Goal: Task Accomplishment & Management: Manage account settings

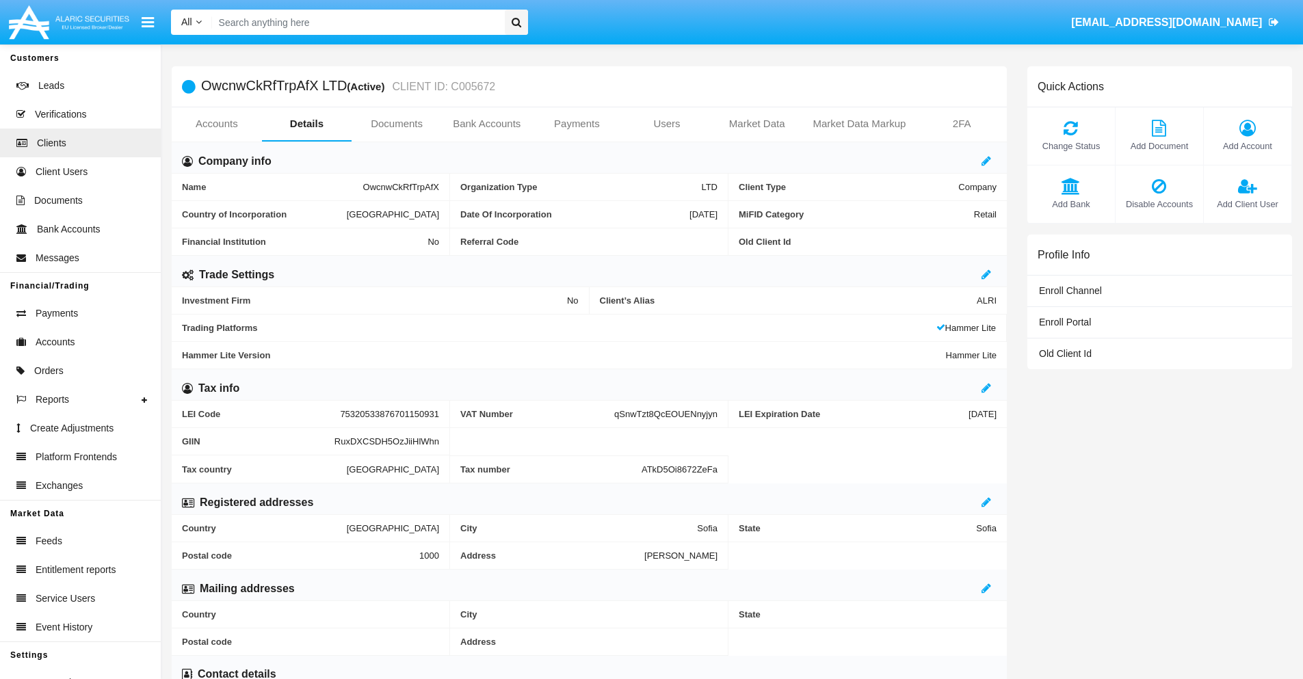
click at [667, 124] on link "Users" at bounding box center [667, 123] width 90 height 33
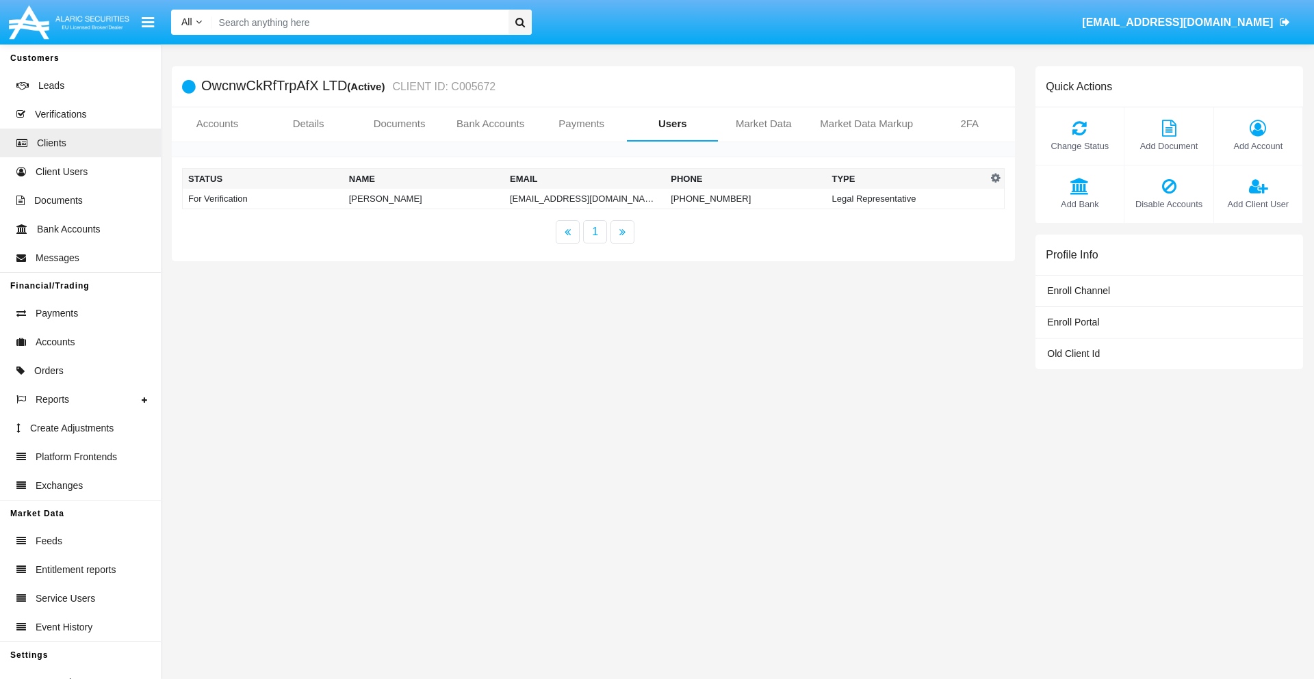
click at [578, 198] on td "[EMAIL_ADDRESS][DOMAIN_NAME]" at bounding box center [584, 199] width 161 height 21
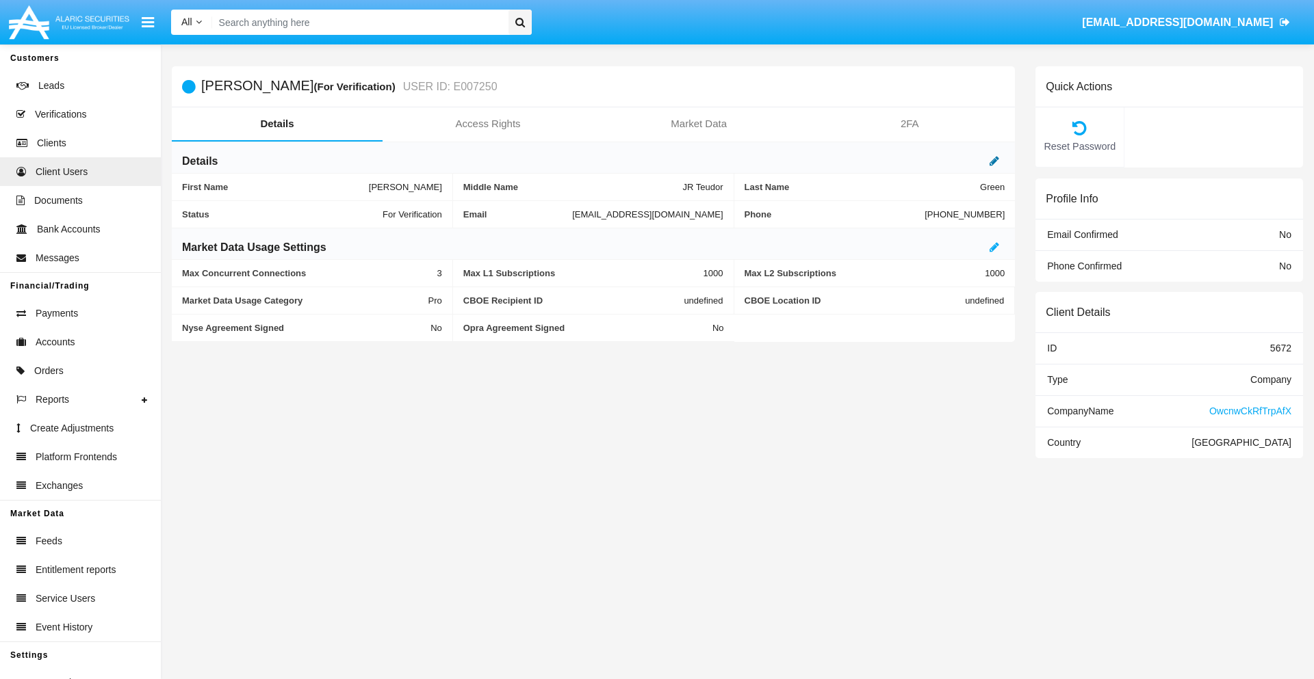
click at [994, 161] on icon at bounding box center [994, 160] width 10 height 11
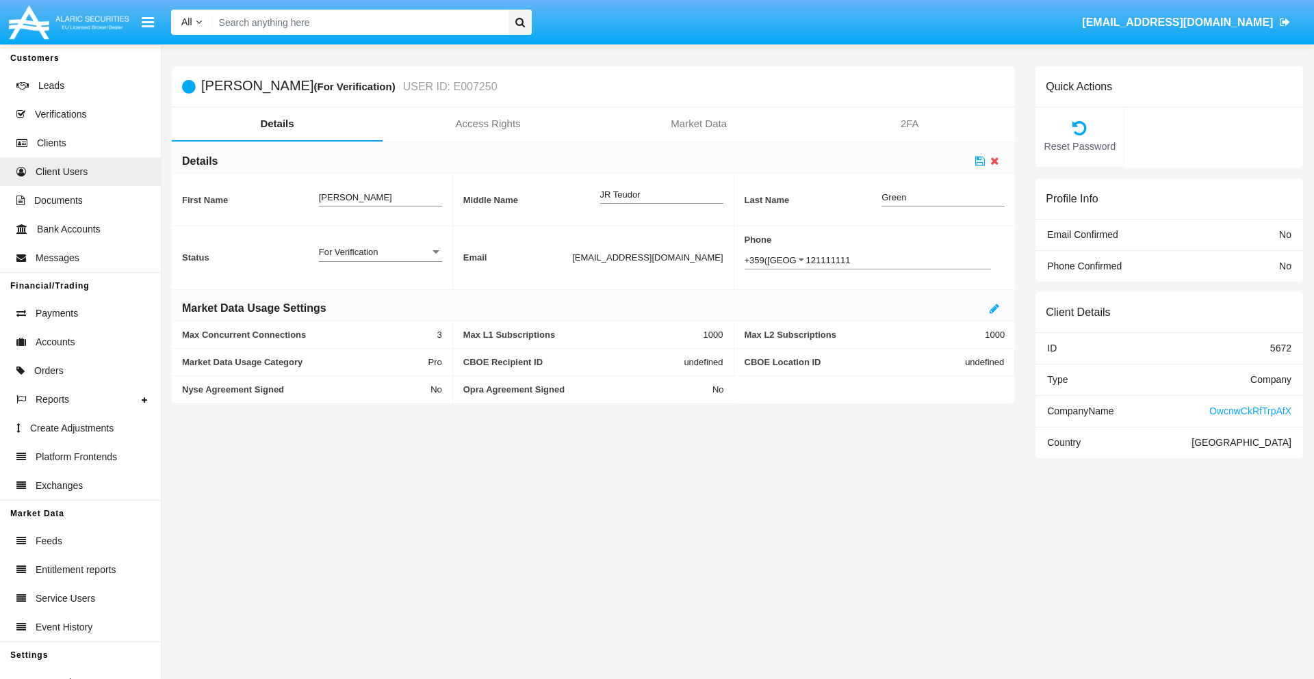
click at [380, 252] on div "For Verification" at bounding box center [374, 252] width 111 height 12
click at [380, 259] on span "Verified" at bounding box center [380, 259] width 123 height 27
click at [980, 161] on icon at bounding box center [980, 160] width 10 height 11
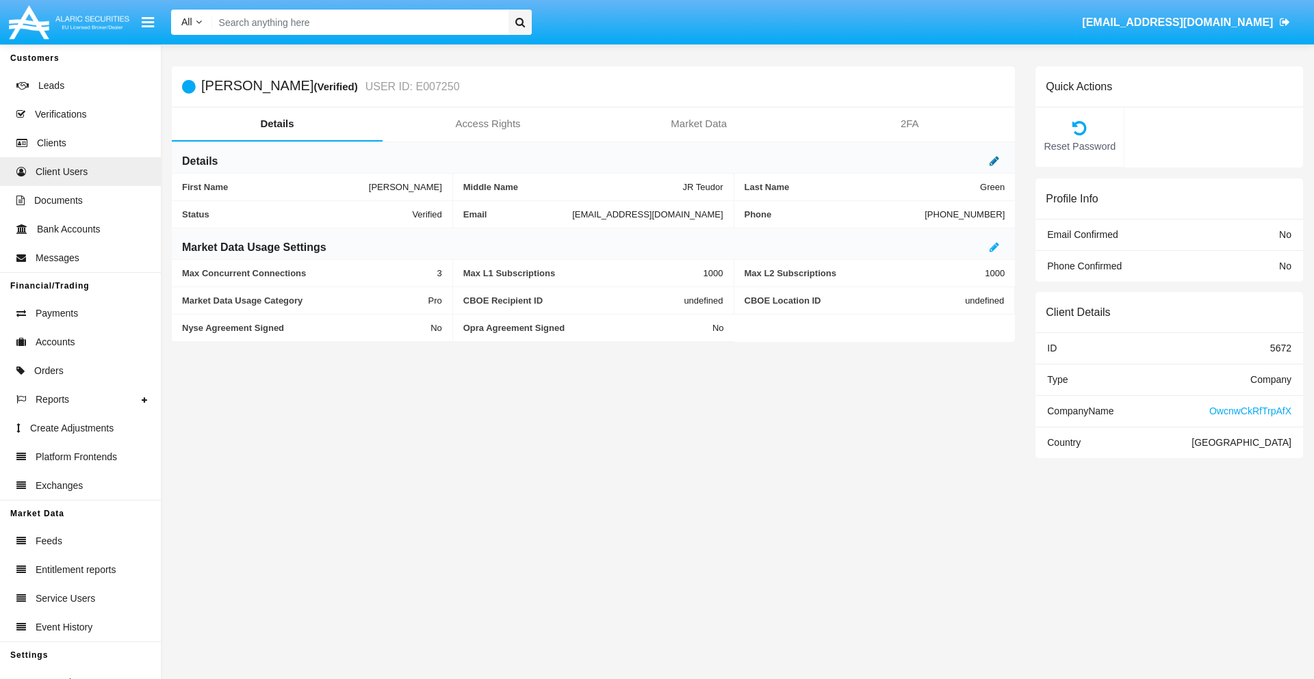
click at [994, 161] on icon at bounding box center [994, 160] width 10 height 11
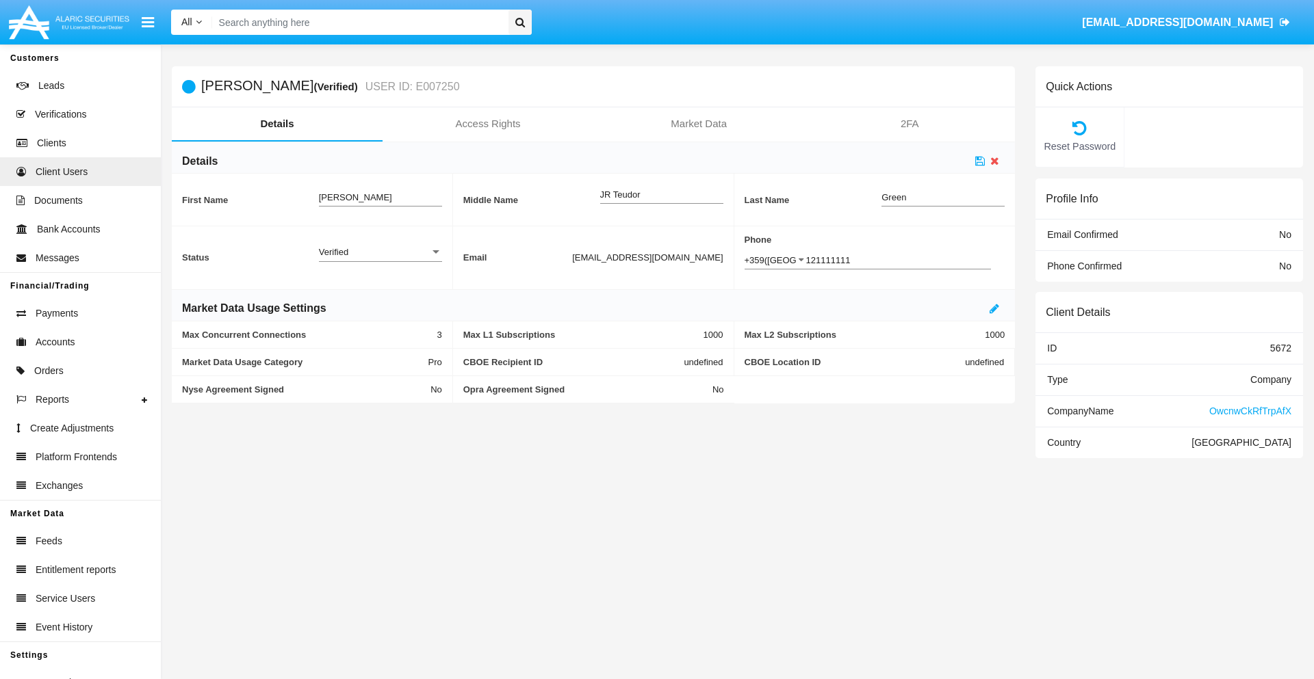
click at [380, 252] on div "Verified" at bounding box center [374, 252] width 111 height 12
click at [380, 259] on span "Active" at bounding box center [380, 259] width 123 height 27
click at [980, 161] on icon at bounding box center [980, 160] width 10 height 11
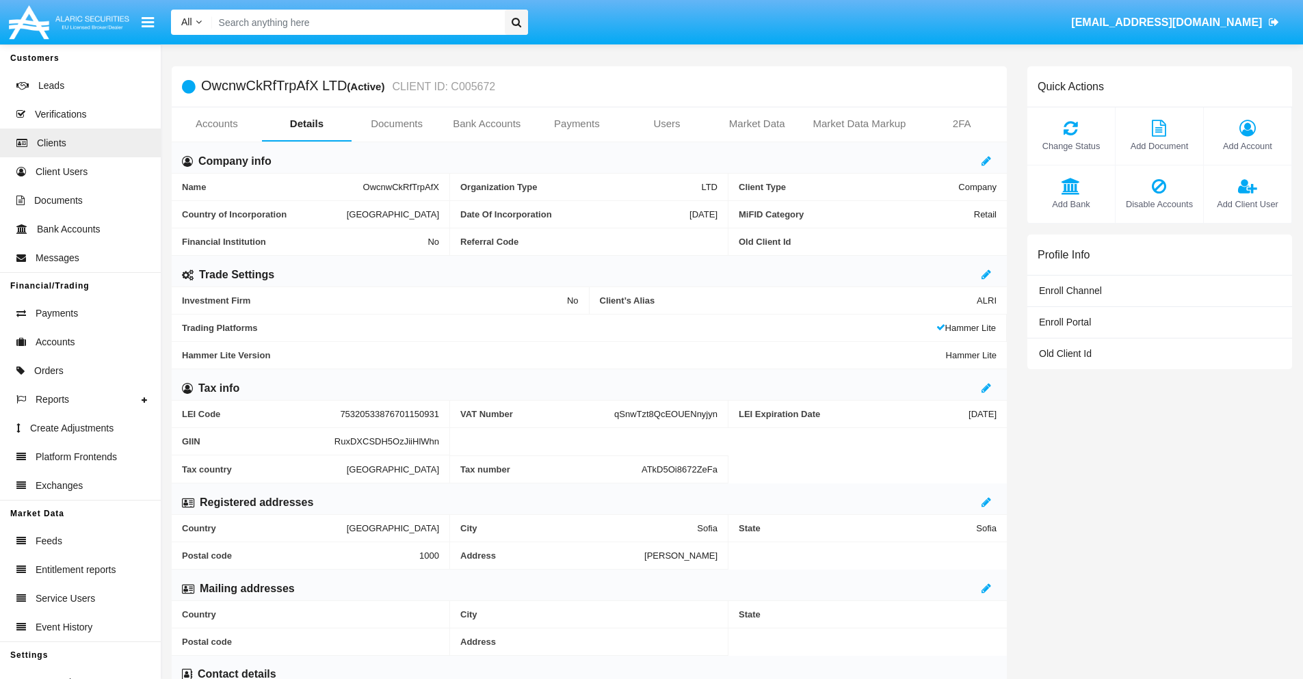
click at [1247, 204] on span "Add Client User" at bounding box center [1248, 204] width 74 height 13
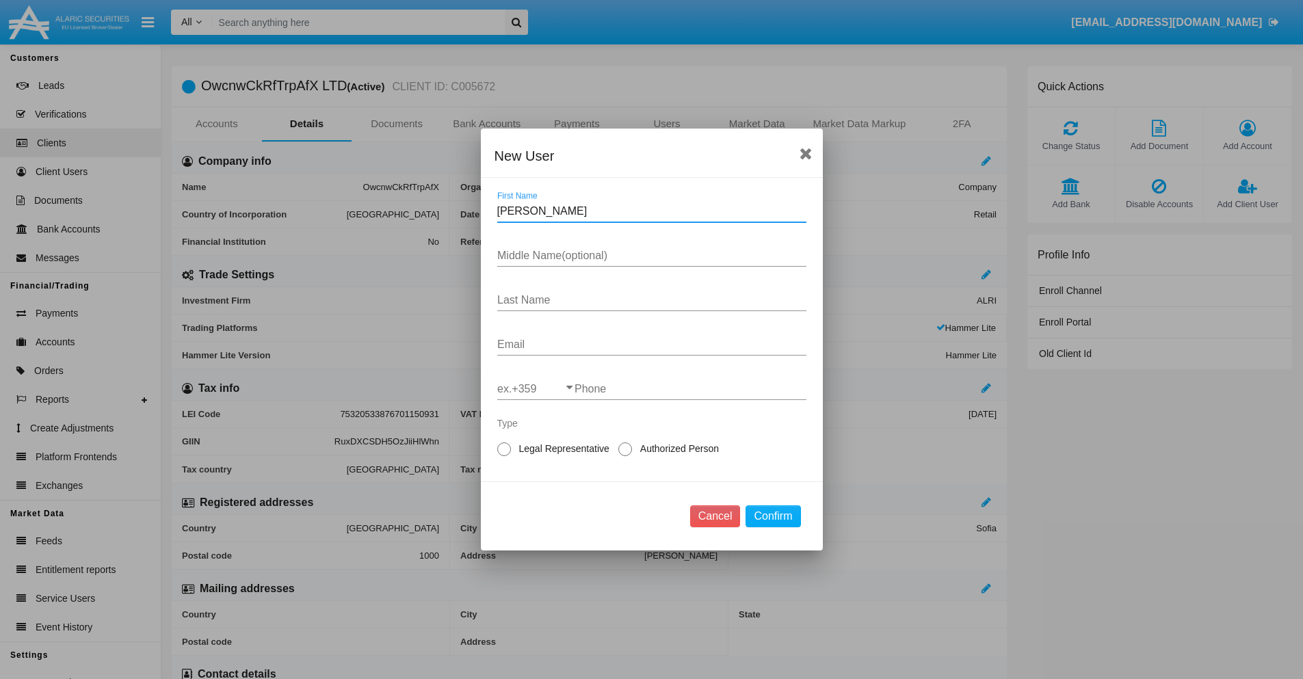
type input "Philomena"
type input "Michael"
type input "Dickens"
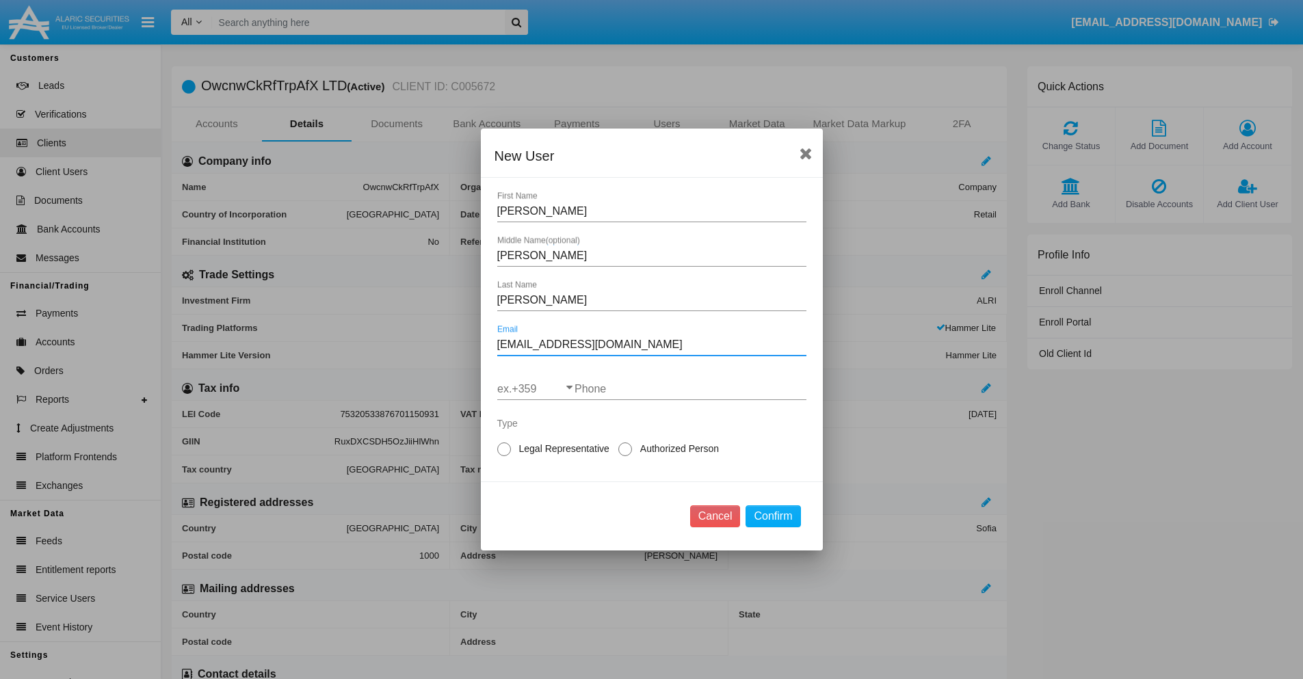
type input "[EMAIL_ADDRESS][DOMAIN_NAME]"
click at [536, 389] on input "ex.+359" at bounding box center [535, 389] width 77 height 12
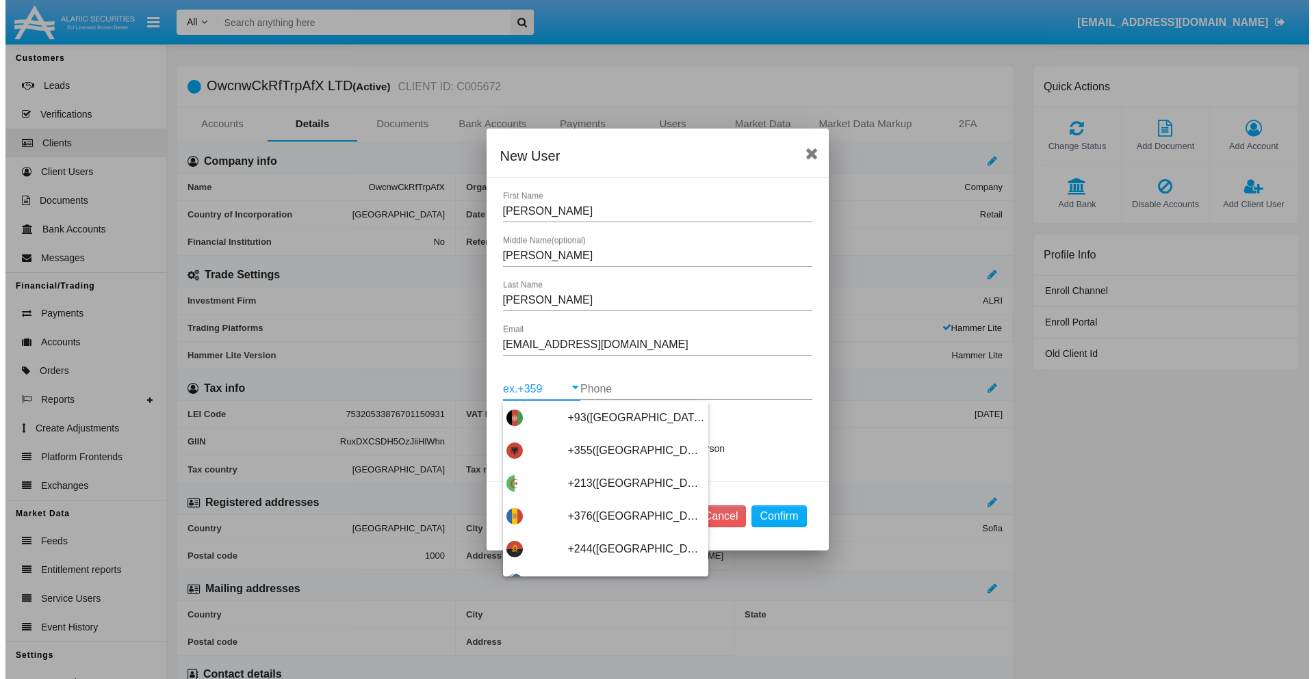
scroll to position [7279, 0]
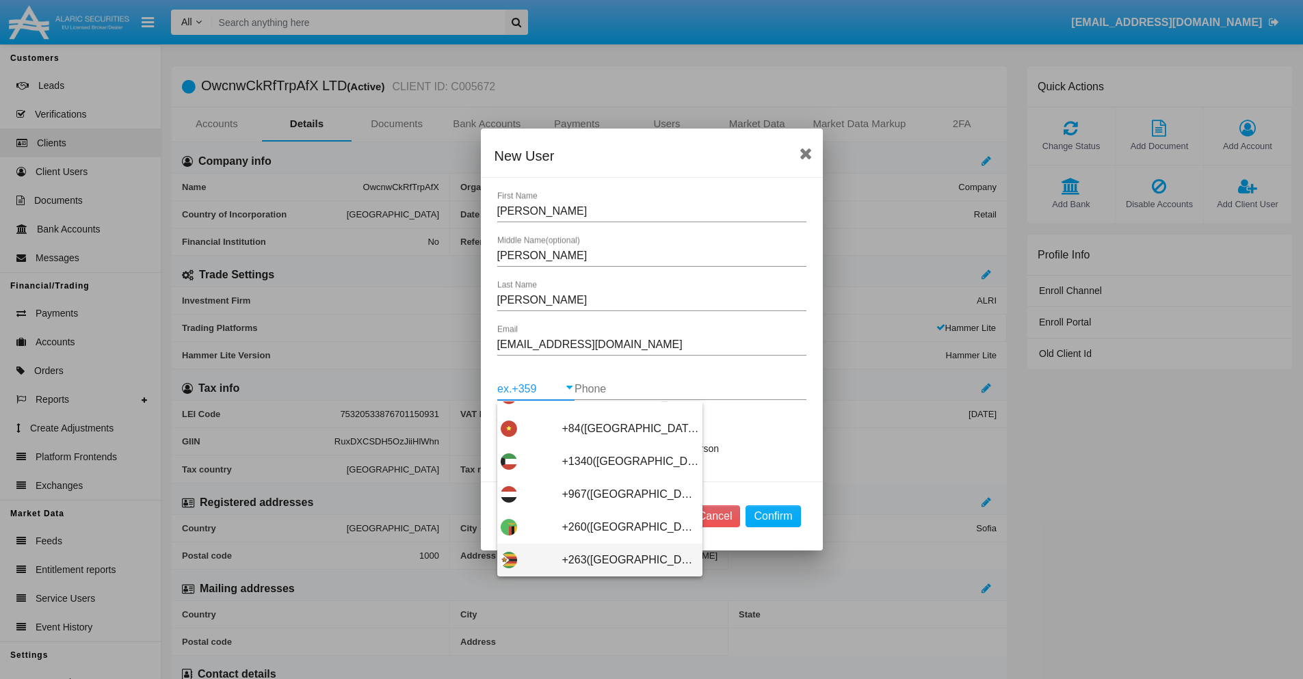
click at [595, 560] on span "+263([GEOGRAPHIC_DATA])" at bounding box center [630, 560] width 137 height 33
type input "+263([GEOGRAPHIC_DATA])"
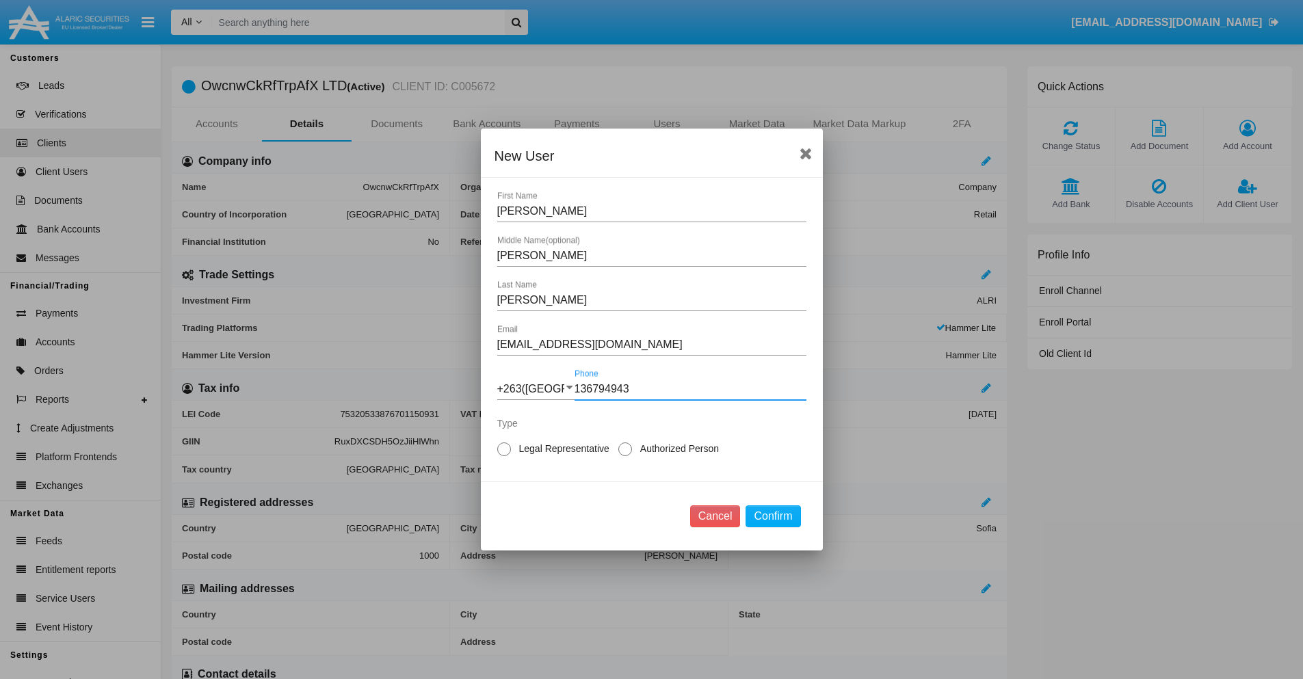
type input "136794943"
click at [677, 449] on span "Authorized Person" at bounding box center [677, 449] width 90 height 14
click at [625, 456] on input "Authorized Person" at bounding box center [625, 456] width 1 height 1
radio input "true"
click at [773, 517] on button "Confirm" at bounding box center [773, 517] width 55 height 22
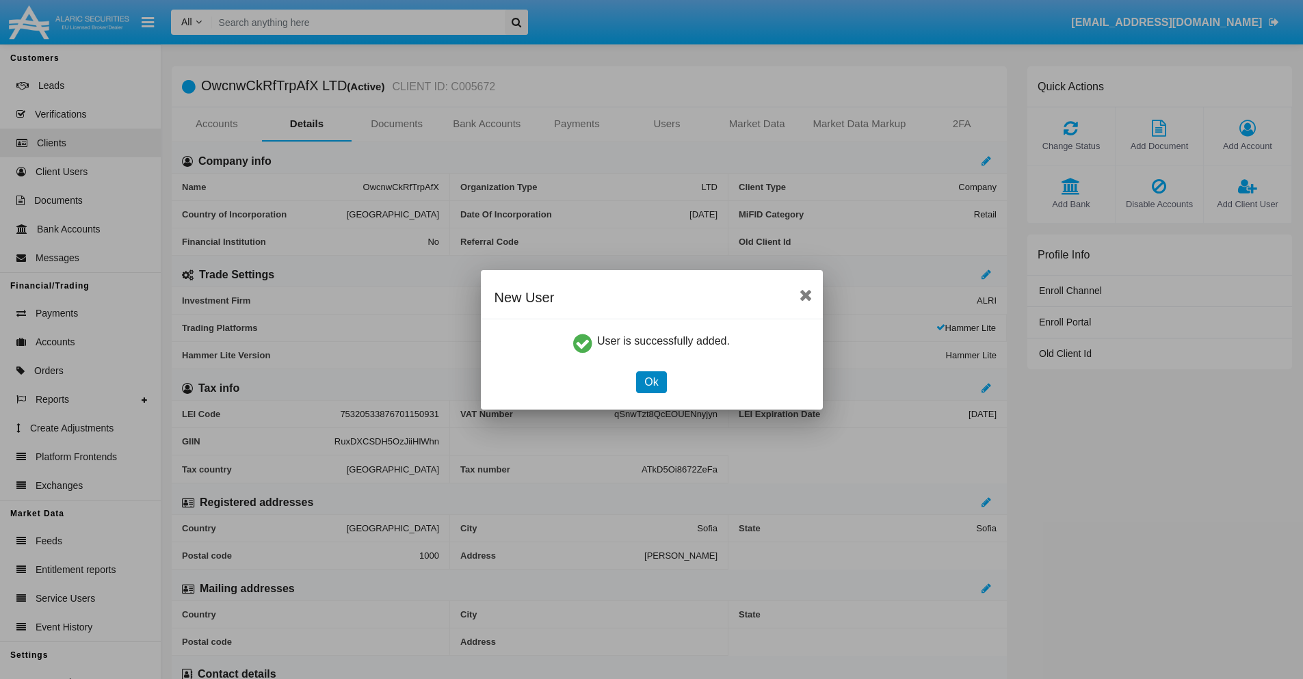
click at [651, 382] on button "Ok" at bounding box center [651, 382] width 30 height 22
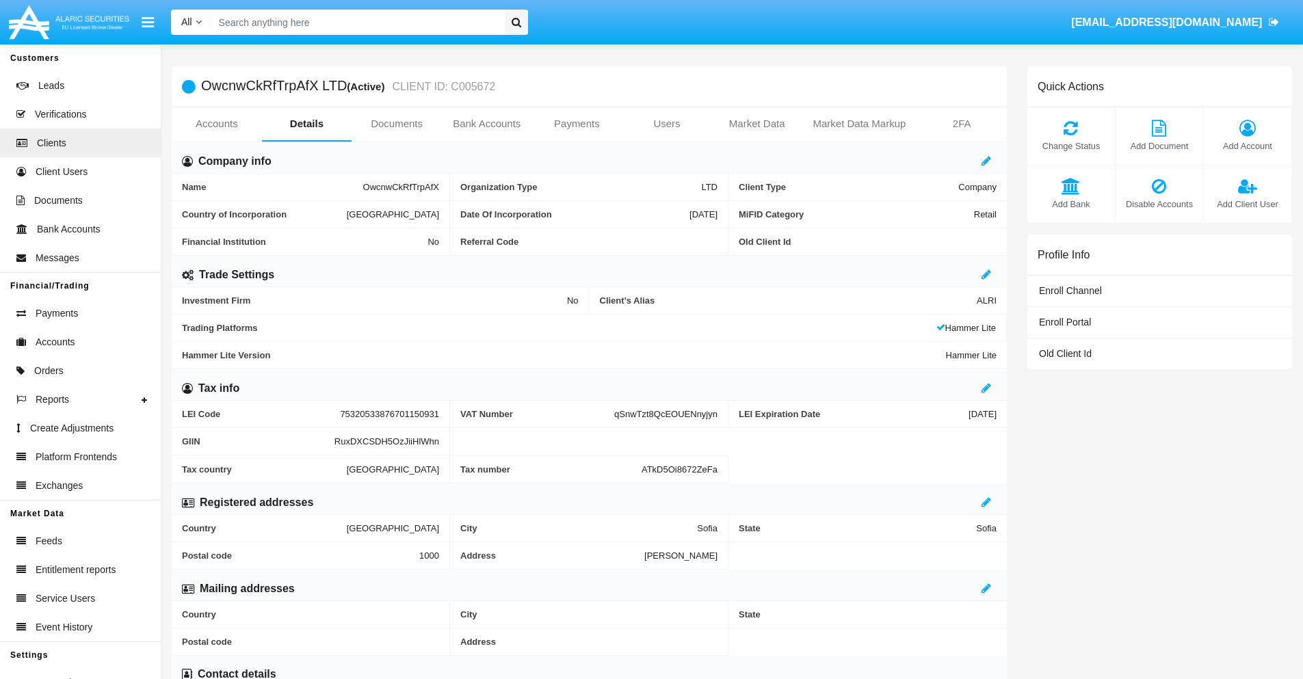
click at [1247, 204] on span "Add Client User" at bounding box center [1248, 204] width 74 height 13
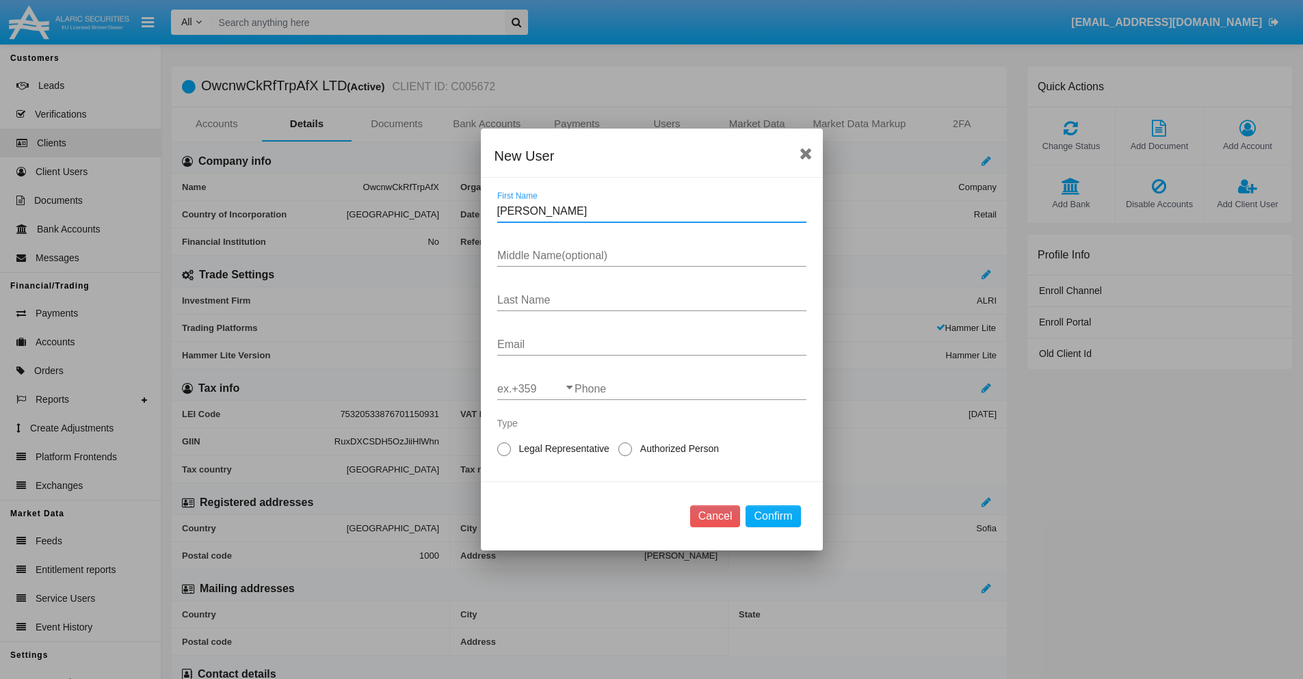
type input "Jorge"
type input "Michelle"
type input "Johnston"
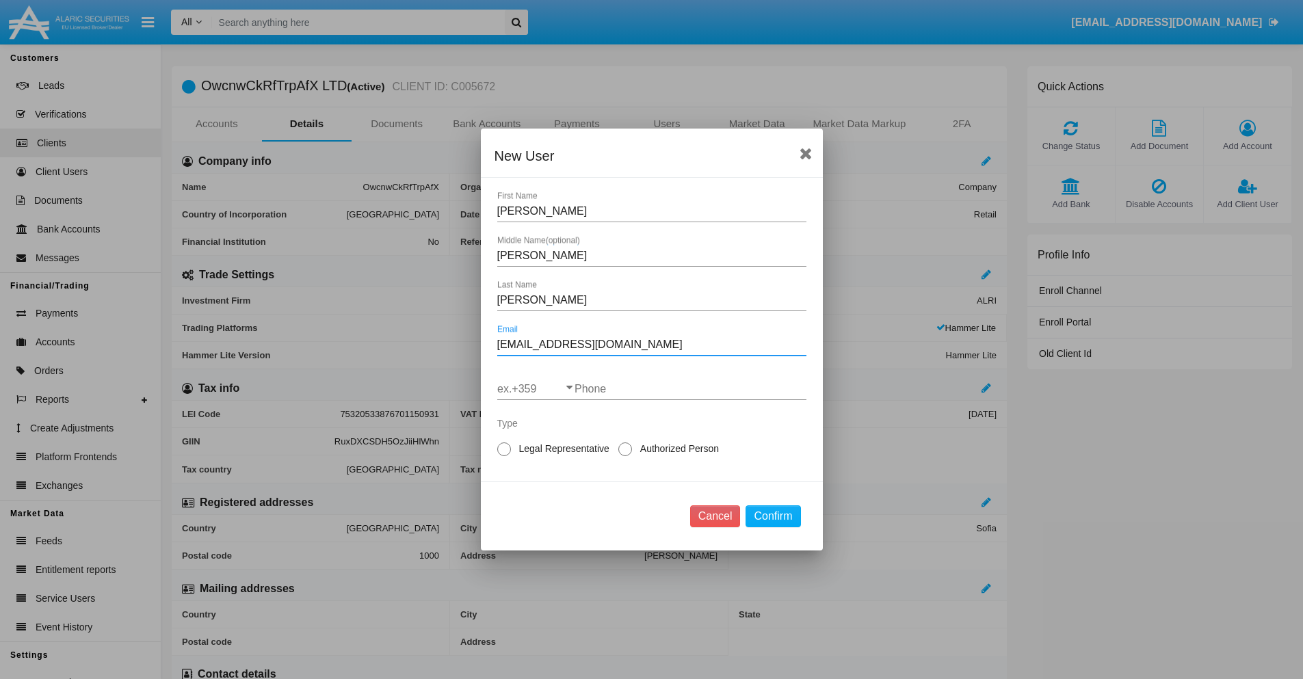
type input "[EMAIL_ADDRESS][DOMAIN_NAME]"
click at [536, 389] on input "ex.+359" at bounding box center [535, 389] width 77 height 12
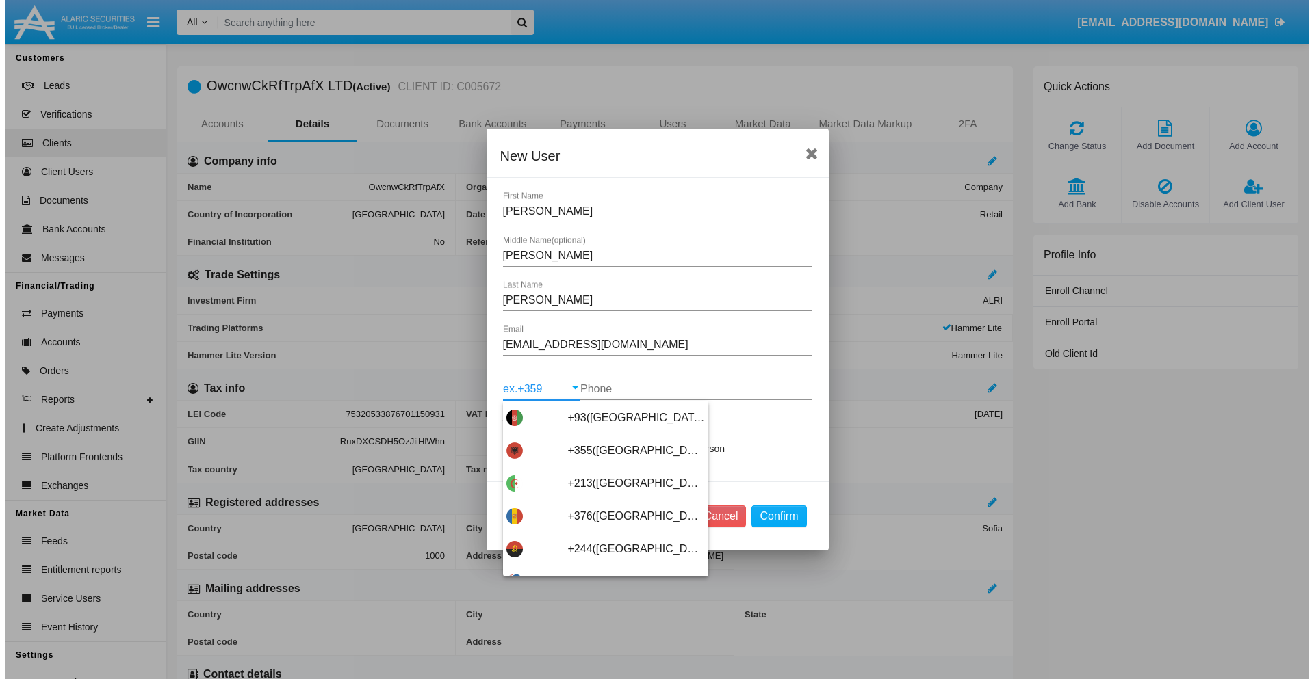
scroll to position [7279, 0]
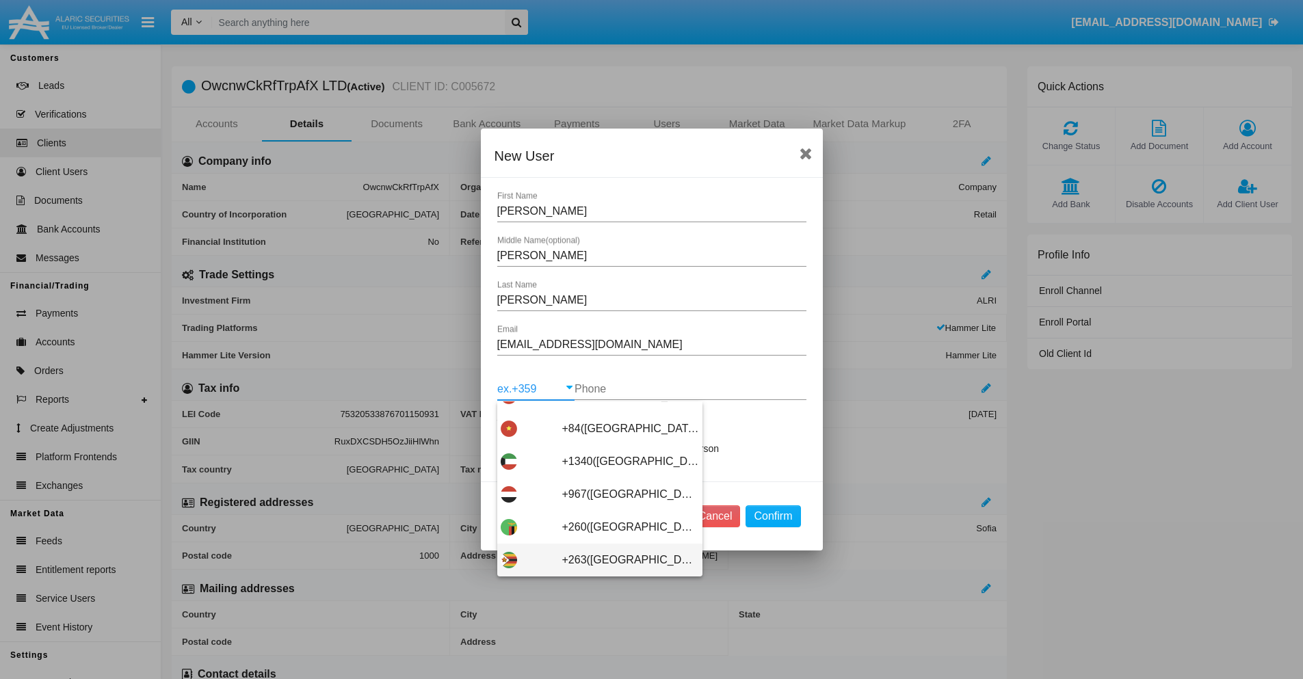
click at [595, 560] on span "+263(Zimbabwe)" at bounding box center [630, 560] width 137 height 33
type input "+263(Zimbabwe)"
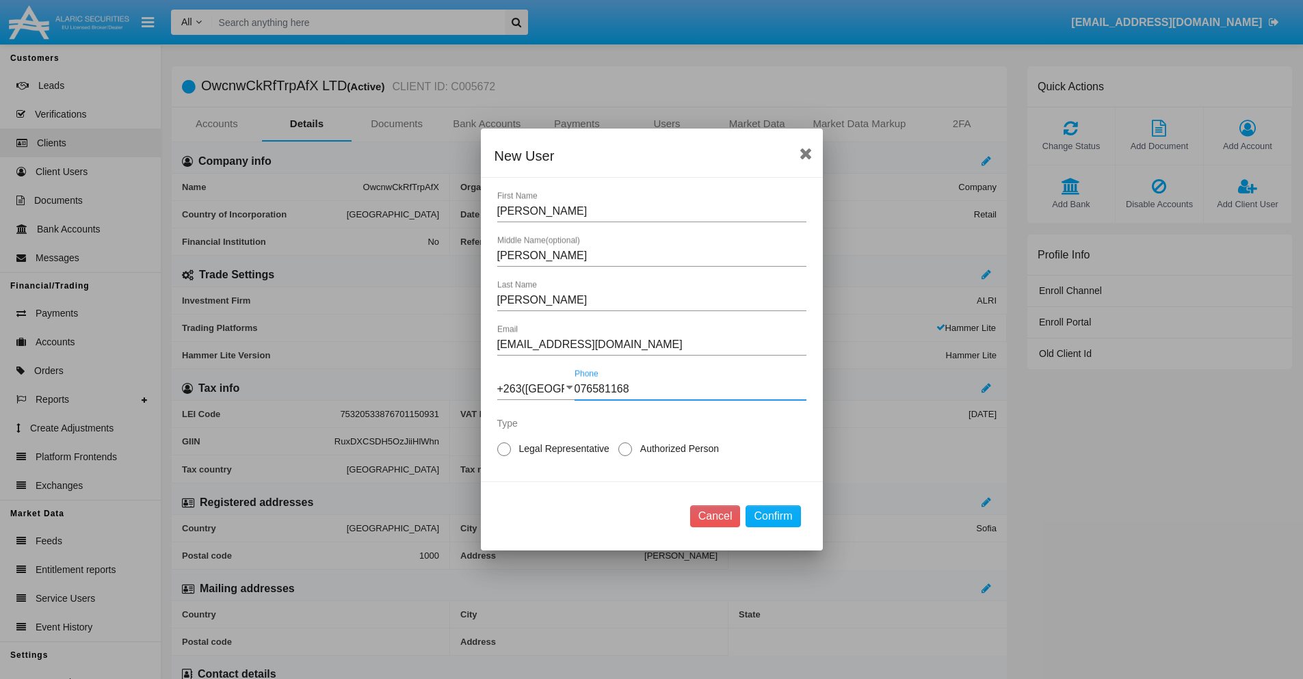
type input "076581168"
click at [562, 449] on span "Legal Representative" at bounding box center [562, 449] width 102 height 14
click at [504, 456] on input "Legal Representative" at bounding box center [504, 456] width 1 height 1
radio input "true"
click at [773, 517] on button "Confirm" at bounding box center [773, 517] width 55 height 22
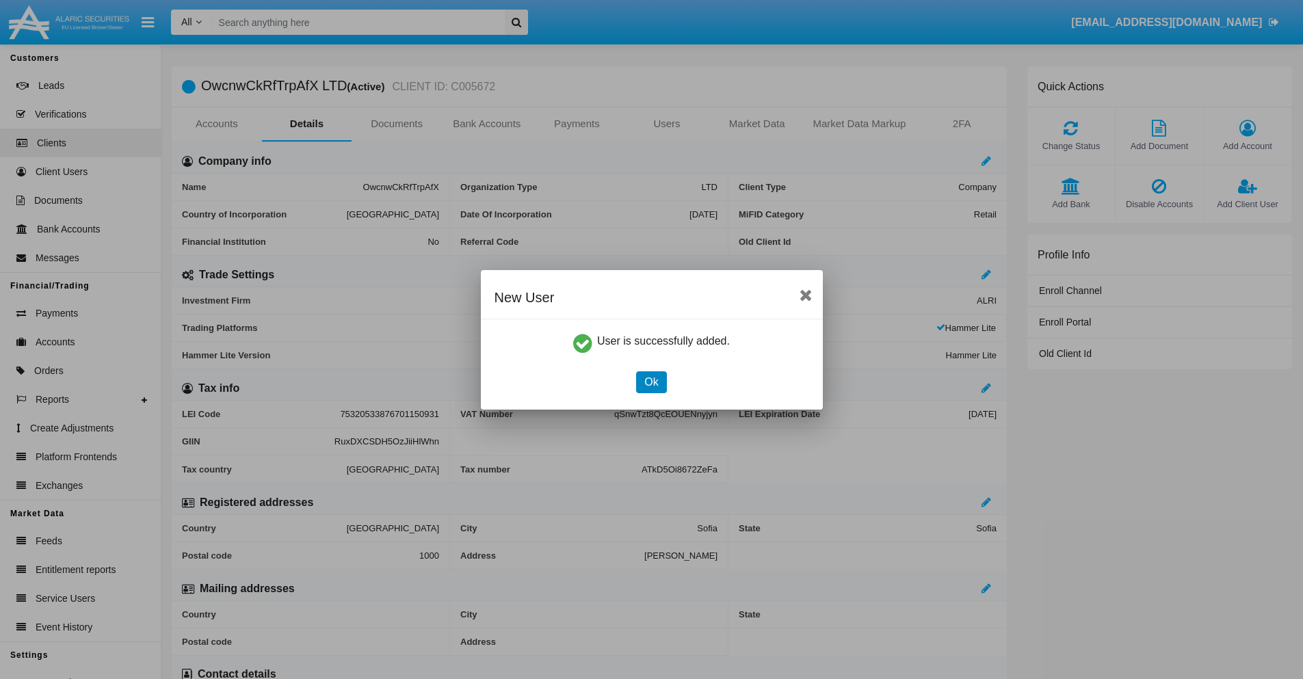
click at [651, 382] on button "Ok" at bounding box center [651, 382] width 30 height 22
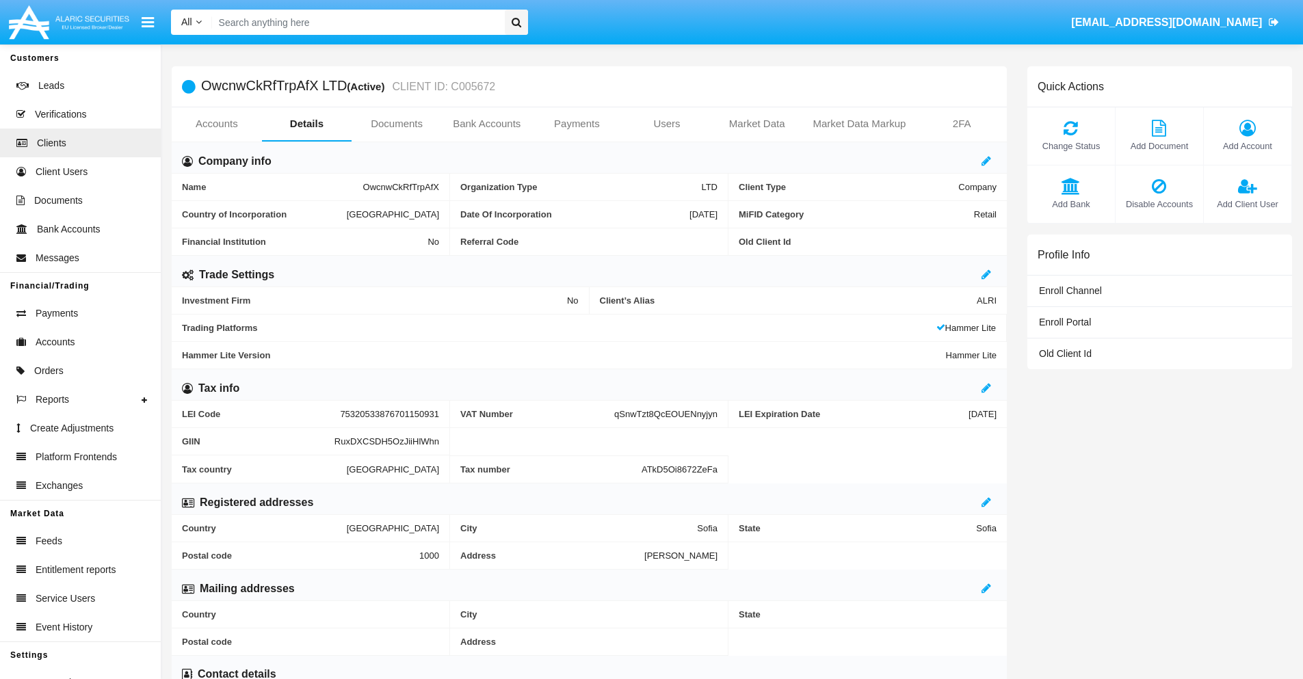
click at [667, 124] on link "Users" at bounding box center [667, 123] width 90 height 33
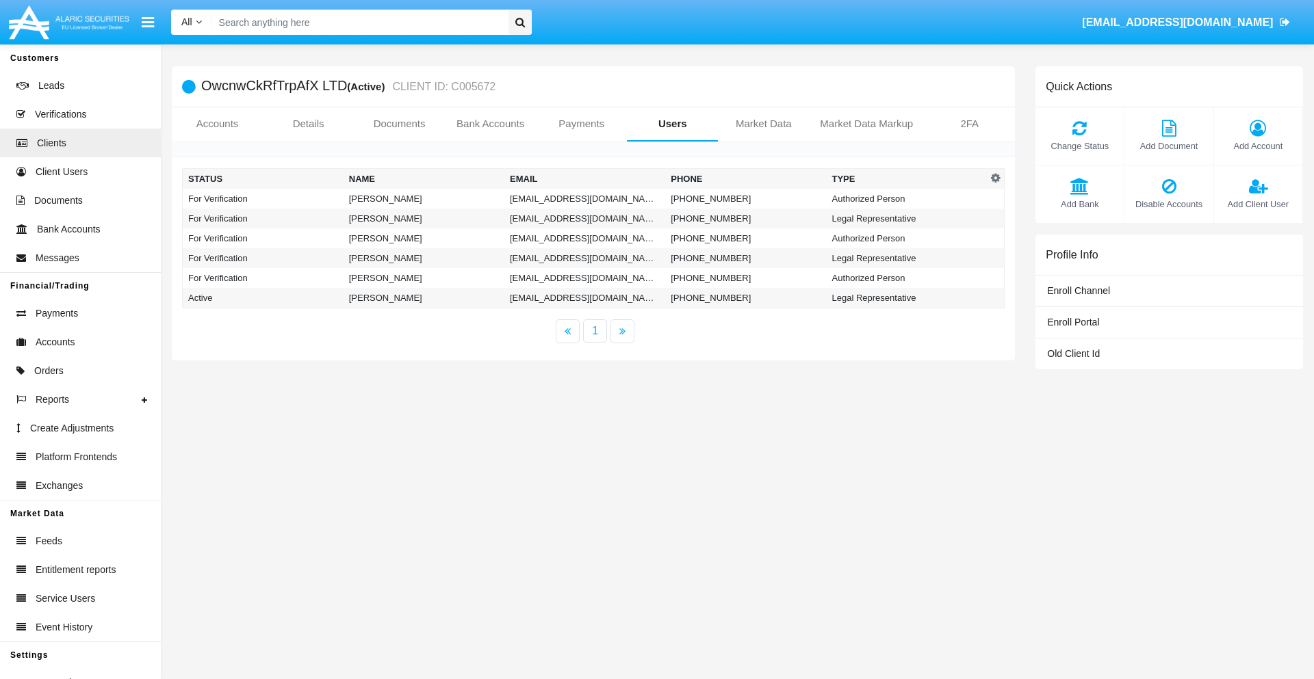
click at [584, 198] on td "[EMAIL_ADDRESS][DOMAIN_NAME]" at bounding box center [584, 199] width 161 height 20
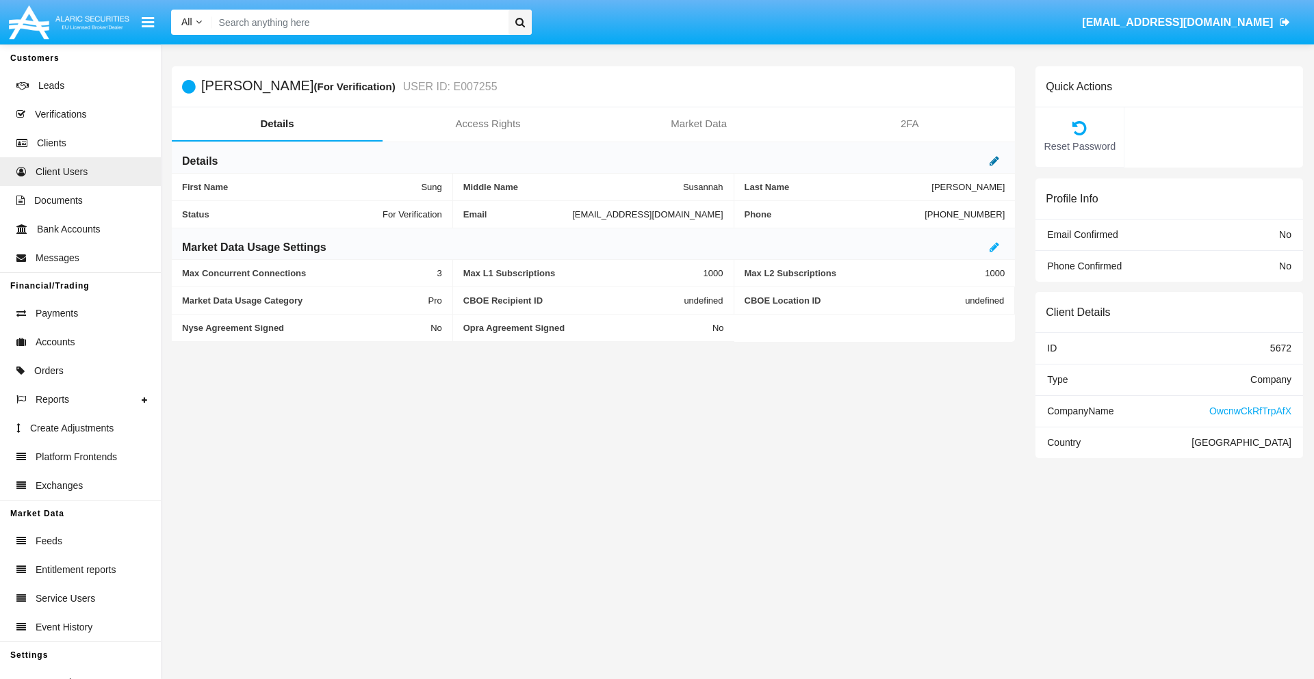
click at [994, 161] on icon at bounding box center [994, 160] width 10 height 11
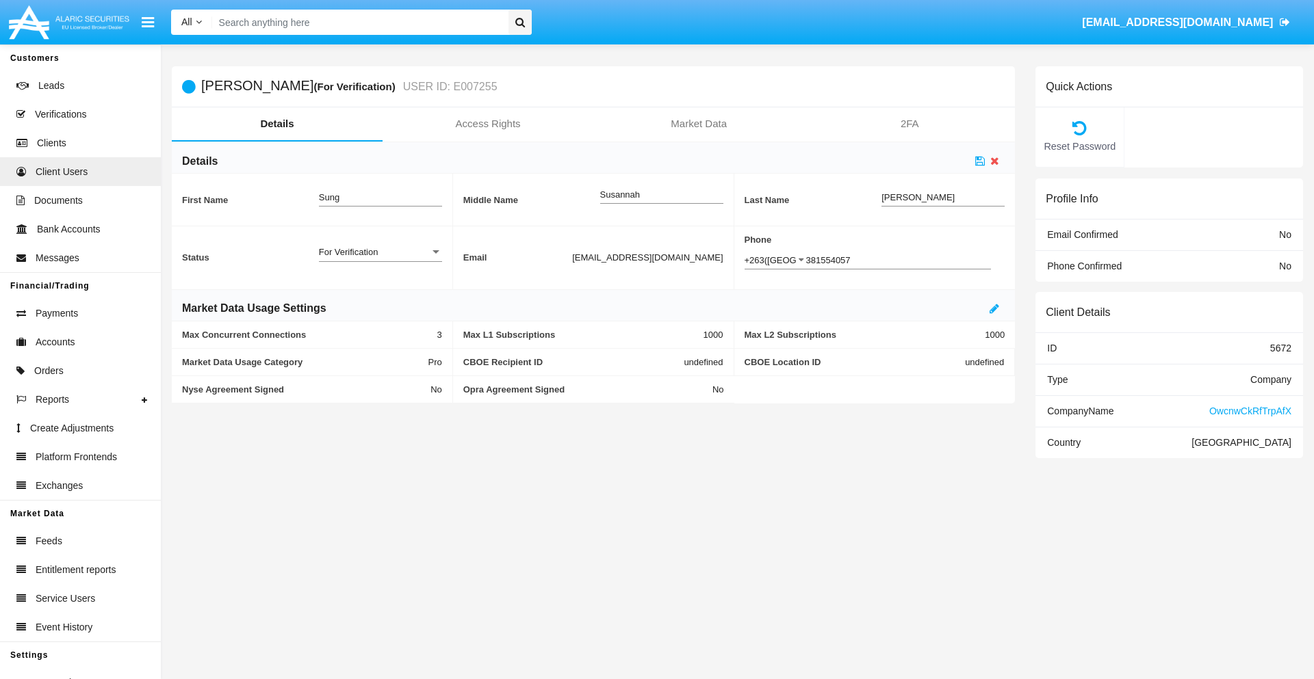
click at [380, 252] on div "For Verification" at bounding box center [374, 252] width 111 height 12
click at [380, 259] on span "Verified" at bounding box center [380, 259] width 123 height 27
click at [980, 161] on icon at bounding box center [980, 160] width 10 height 11
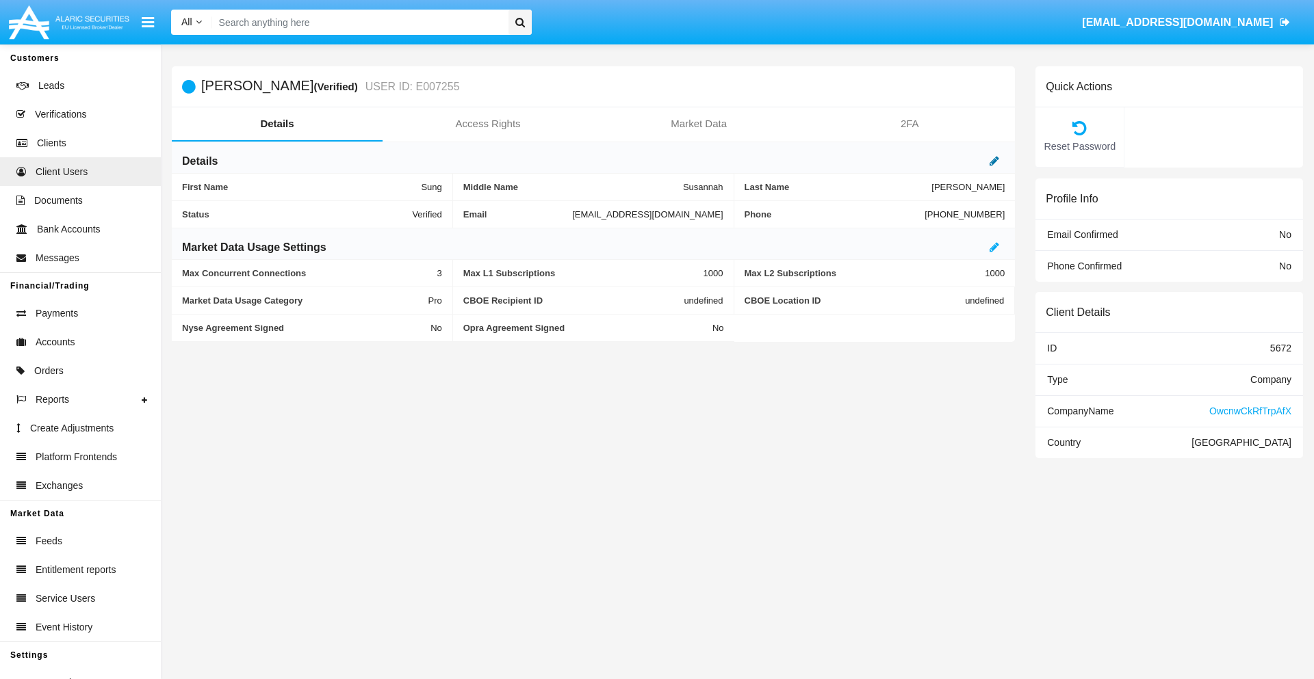
click at [994, 161] on icon at bounding box center [994, 160] width 10 height 11
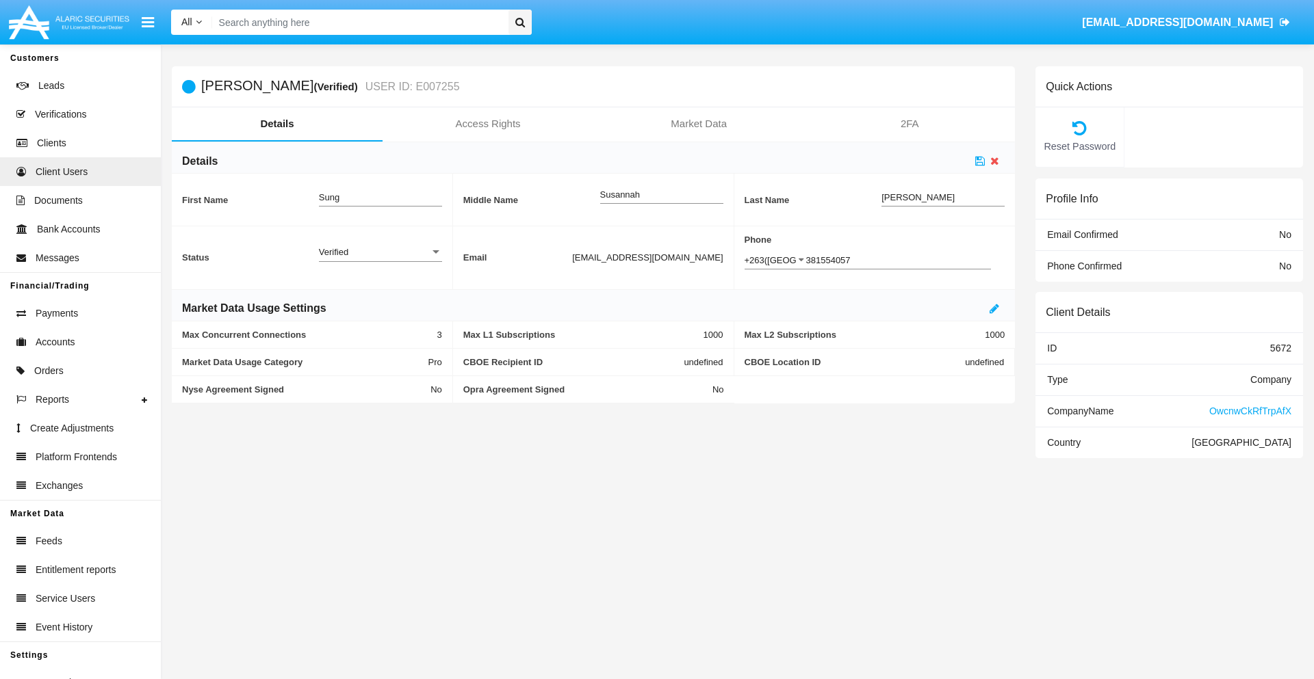
click at [380, 252] on div "Verified" at bounding box center [374, 252] width 111 height 12
click at [380, 259] on span "Active" at bounding box center [380, 259] width 123 height 27
click at [980, 161] on icon at bounding box center [980, 160] width 10 height 11
